Goal: Task Accomplishment & Management: Complete application form

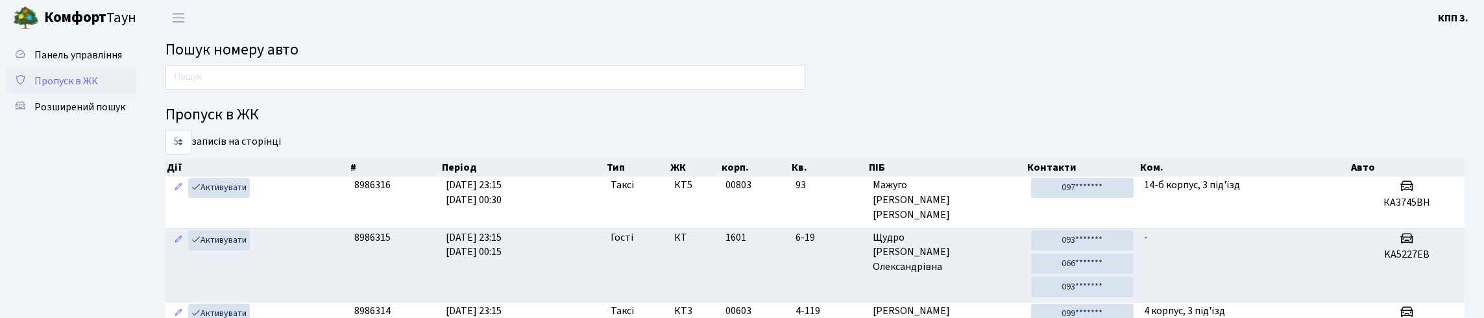
click at [61, 88] on span "Пропуск в ЖК" at bounding box center [66, 81] width 64 height 14
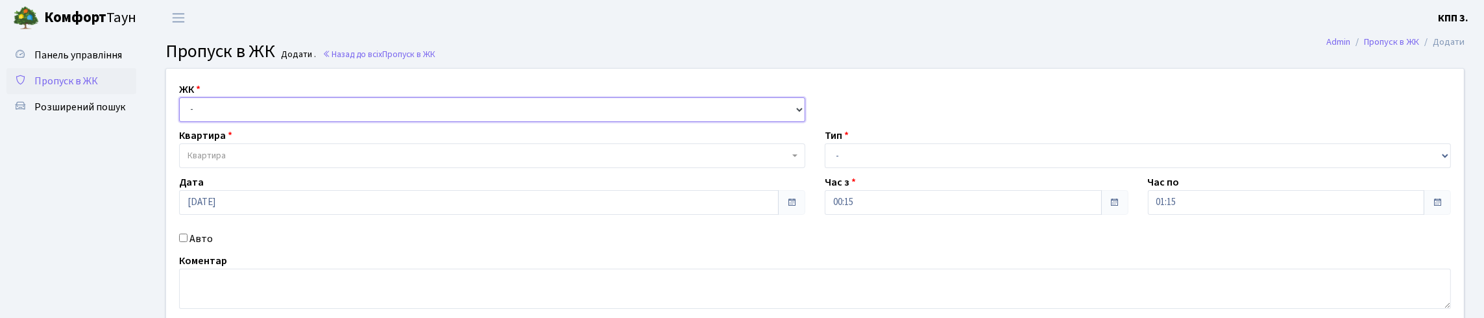
click at [200, 122] on select "- КТ, вул. Регенераторна, 4 КТ2, просп. [STREET_ADDRESS] [STREET_ADDRESS] [PERS…" at bounding box center [492, 109] width 626 height 25
select select "271"
click at [182, 112] on select "- КТ, вул. Регенераторна, 4 КТ2, просп. [STREET_ADDRESS] [STREET_ADDRESS] [PERS…" at bounding box center [492, 109] width 626 height 25
select select
click at [245, 162] on span "Квартира" at bounding box center [488, 155] width 601 height 13
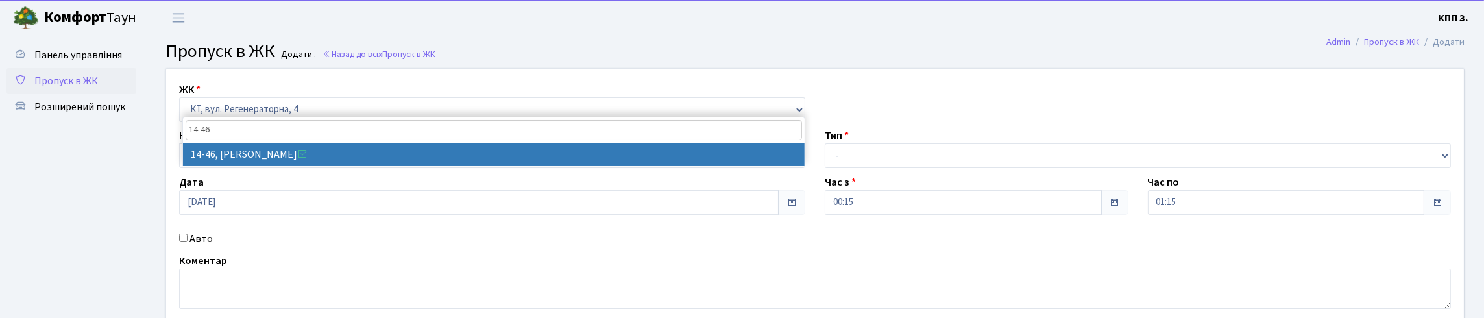
type input "14-46"
select select "7423"
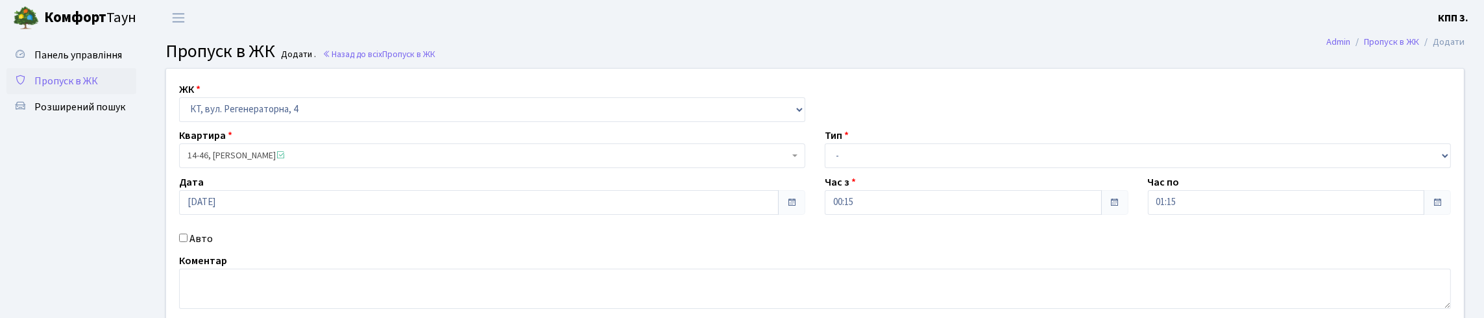
click at [213, 247] on label "Авто" at bounding box center [200, 239] width 23 height 16
click at [188, 242] on input "Авто" at bounding box center [183, 238] width 8 height 8
checkbox input "true"
type input "АІ9558ОВ"
click at [848, 168] on select "- Доставка Таксі Гості Сервіс" at bounding box center [1138, 155] width 626 height 25
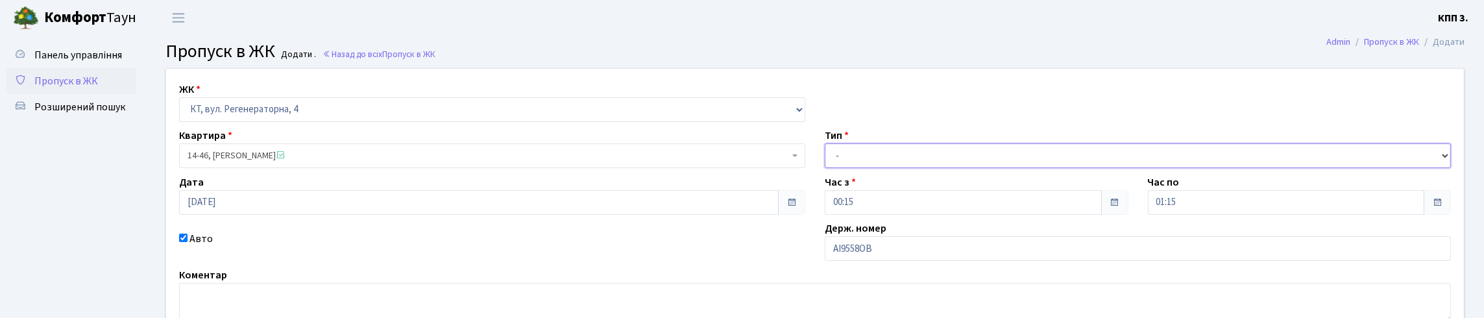
select select "3"
click at [825, 168] on select "- Доставка Таксі Гості Сервіс" at bounding box center [1138, 155] width 626 height 25
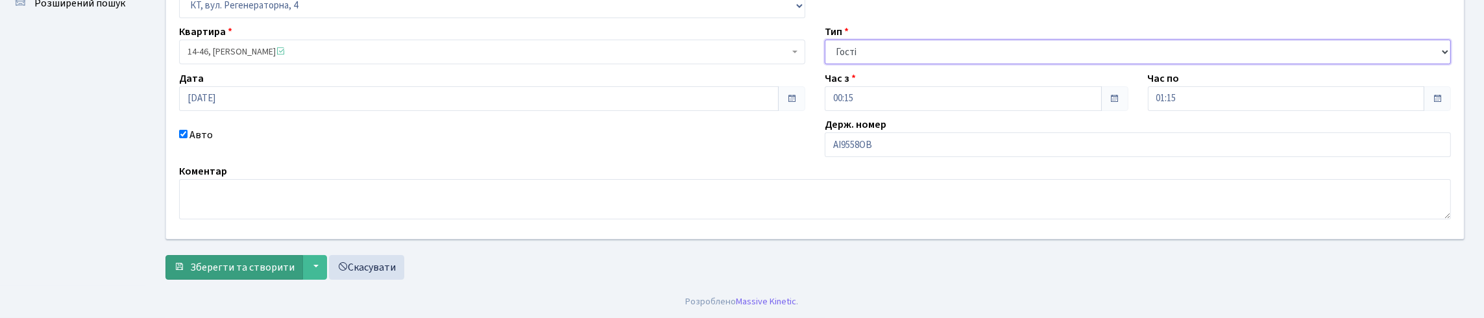
scroll to position [191, 0]
click at [260, 255] on button "Зберегти та створити" at bounding box center [234, 267] width 138 height 25
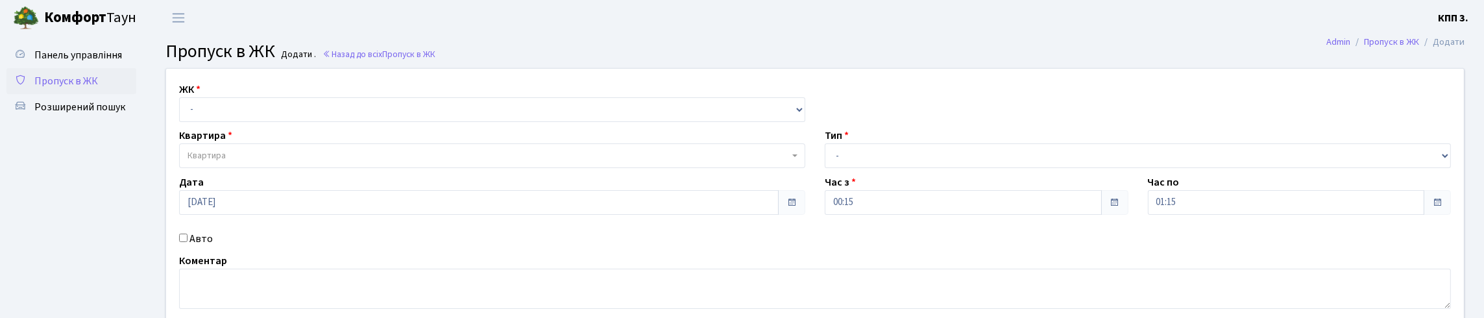
click at [76, 94] on link "Пропуск в ЖК" at bounding box center [71, 81] width 130 height 26
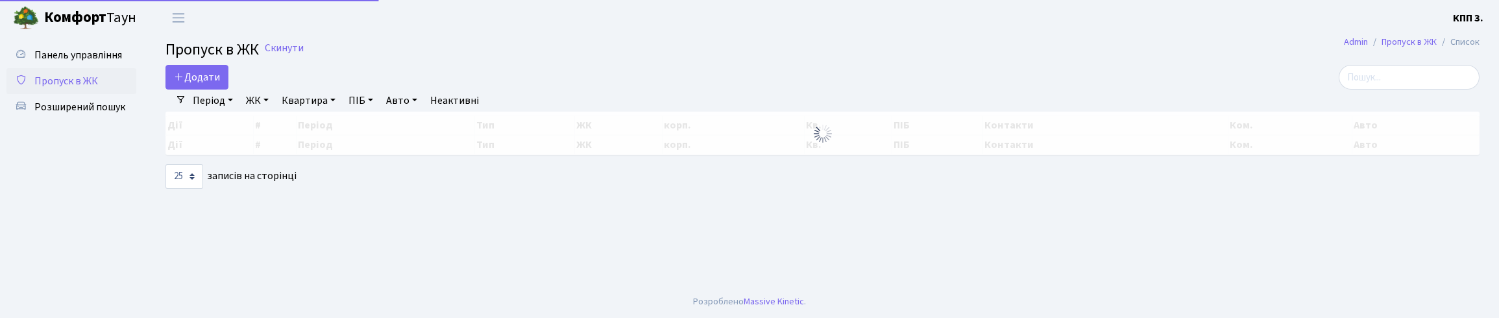
select select "25"
click at [55, 62] on span "Панель управління" at bounding box center [78, 55] width 88 height 14
